Goal: Task Accomplishment & Management: Complete application form

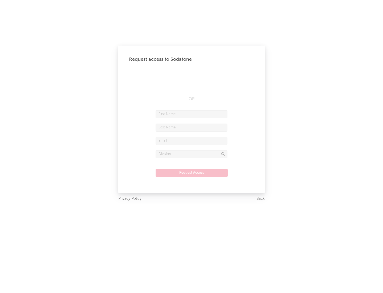
click at [191, 114] on input "text" at bounding box center [192, 114] width 72 height 8
type input "[PERSON_NAME]"
click at [191, 127] on input "text" at bounding box center [192, 127] width 72 height 8
type input "[PERSON_NAME]"
click at [191, 140] on input "text" at bounding box center [192, 141] width 72 height 8
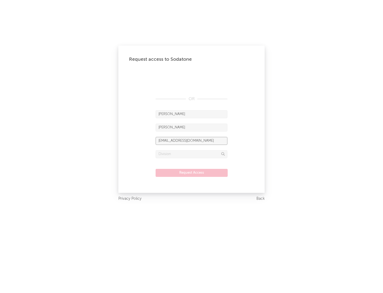
type input "[EMAIL_ADDRESS][DOMAIN_NAME]"
click at [191, 154] on input "text" at bounding box center [192, 154] width 72 height 8
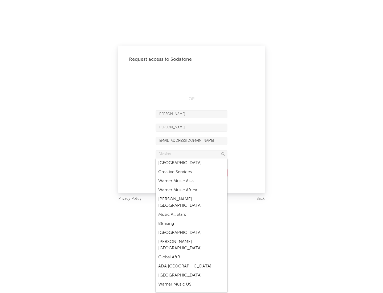
click at [191, 210] on div "Music All Stars" at bounding box center [192, 214] width 72 height 9
type input "Music All Stars"
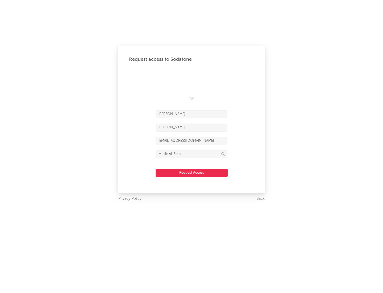
click at [191, 172] on button "Request Access" at bounding box center [192, 173] width 72 height 8
